Goal: Navigation & Orientation: Find specific page/section

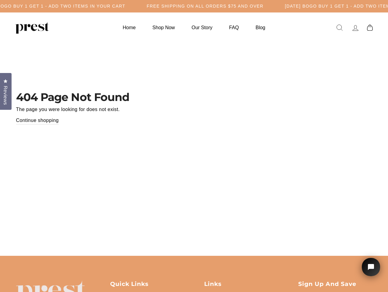
click at [194, 146] on header "404 Page Not Found The page you were looking for does not exist. Continue shopp…" at bounding box center [194, 110] width 356 height 86
click at [125, 6] on h5 "[DATE] BOGO BUY 1 GET 1 - ADD TWO ITEMS IN YOUR CART" at bounding box center [53, 6] width 146 height 5
click at [6, 91] on span "Reviews" at bounding box center [6, 95] width 8 height 19
click at [371, 267] on icon "Open chat widget" at bounding box center [374, 267] width 9 height 9
